Goal: Check status

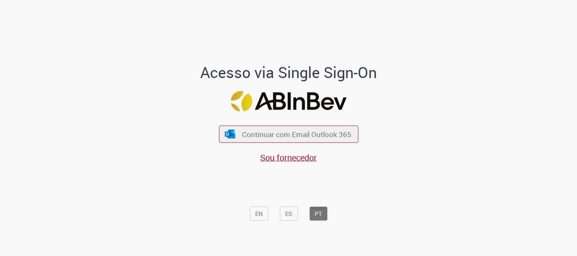
click at [275, 122] on div "Continuar com Email Outlook 365 Sou fornecedor" at bounding box center [288, 140] width 139 height 47
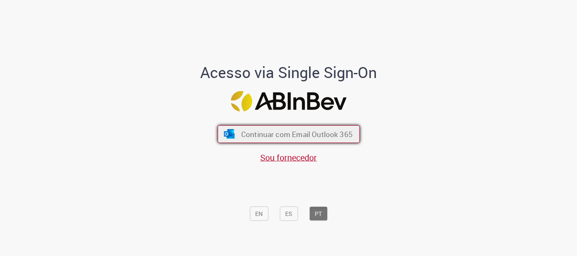
click at [285, 134] on span "Continuar com Email Outlook 365" at bounding box center [297, 135] width 112 height 10
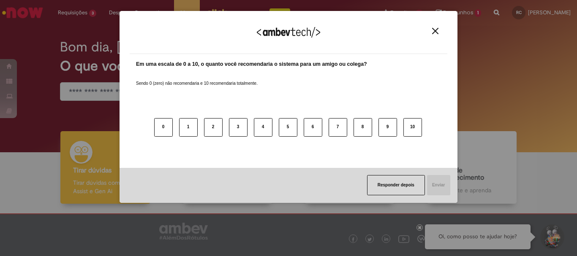
click at [433, 30] on img "Close" at bounding box center [435, 31] width 6 height 6
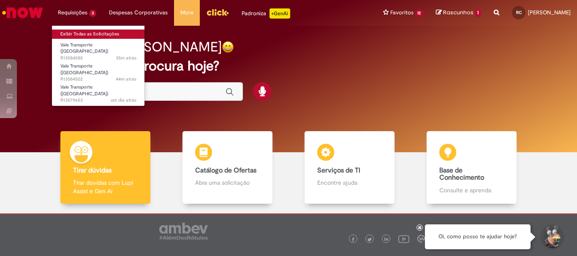
click at [101, 35] on link "Exibir Todas as Solicitações" at bounding box center [98, 34] width 93 height 9
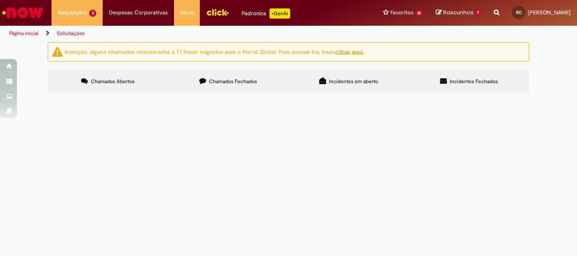
click at [192, 90] on label "Chamados Fechados" at bounding box center [228, 81] width 120 height 23
click at [0, 0] on link "2" at bounding box center [0, 0] width 0 height 0
click at [0, 0] on link "3" at bounding box center [0, 0] width 0 height 0
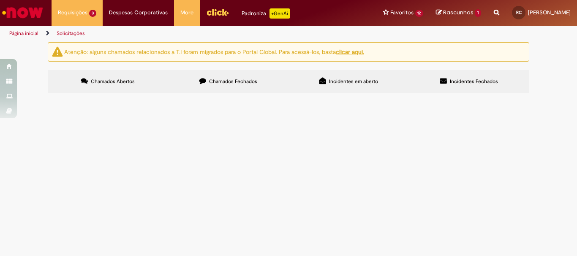
scroll to position [372, 0]
click at [0, 0] on link "2" at bounding box center [0, 0] width 0 height 0
click at [0, 0] on link "1" at bounding box center [0, 0] width 0 height 0
